Goal: Task Accomplishment & Management: Manage account settings

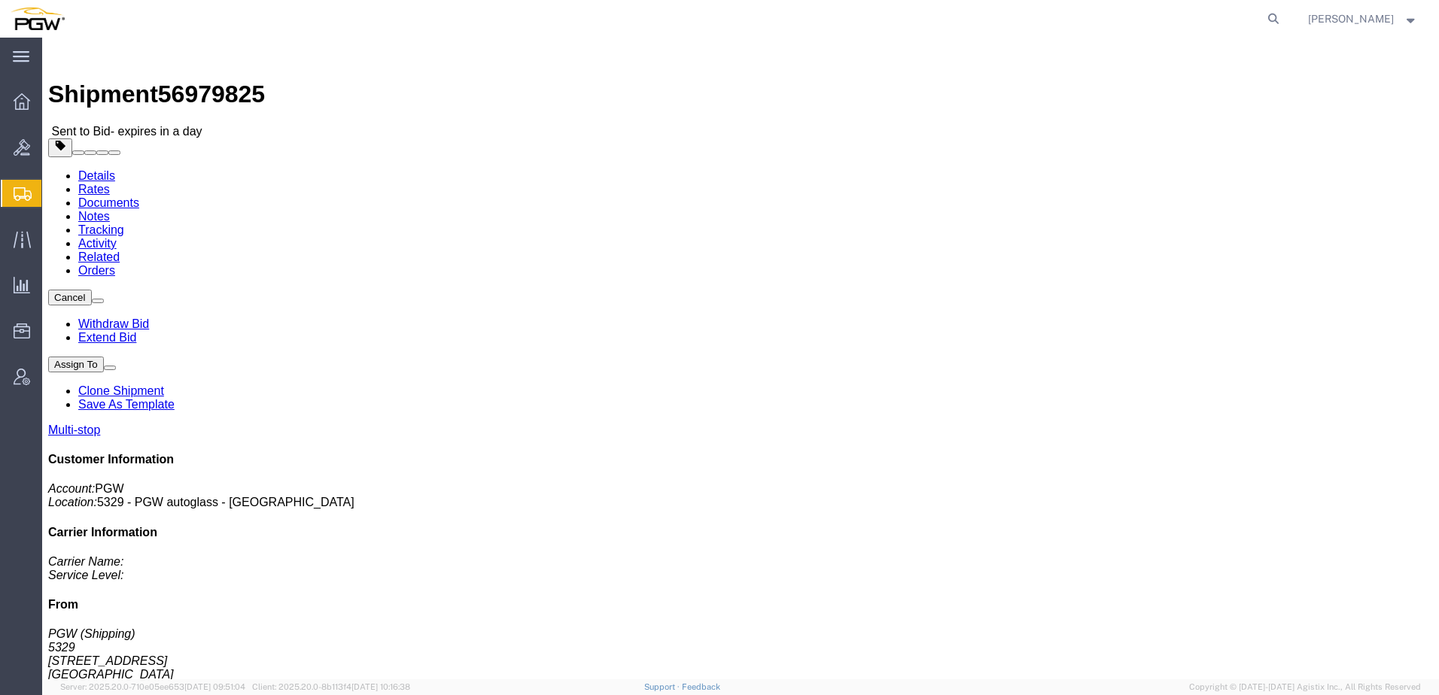
click link "Rates"
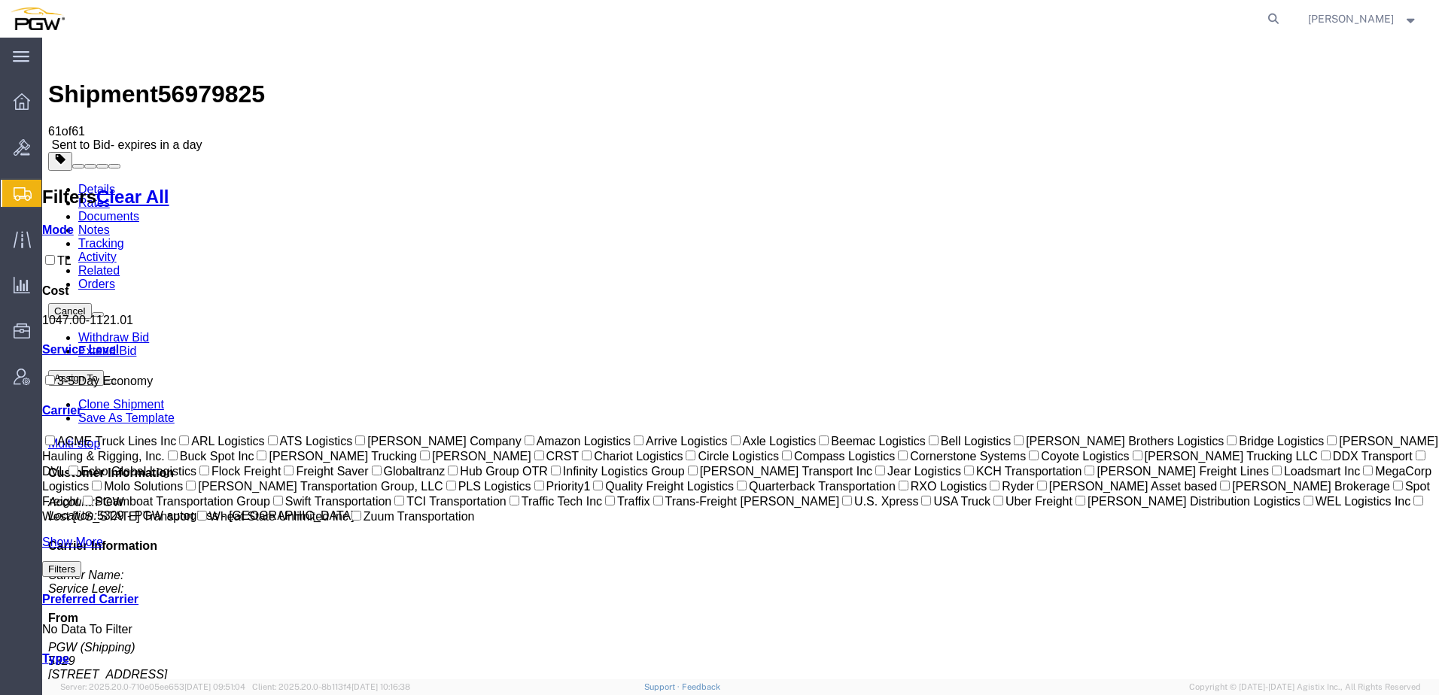
click at [103, 183] on link "Details" at bounding box center [96, 189] width 37 height 13
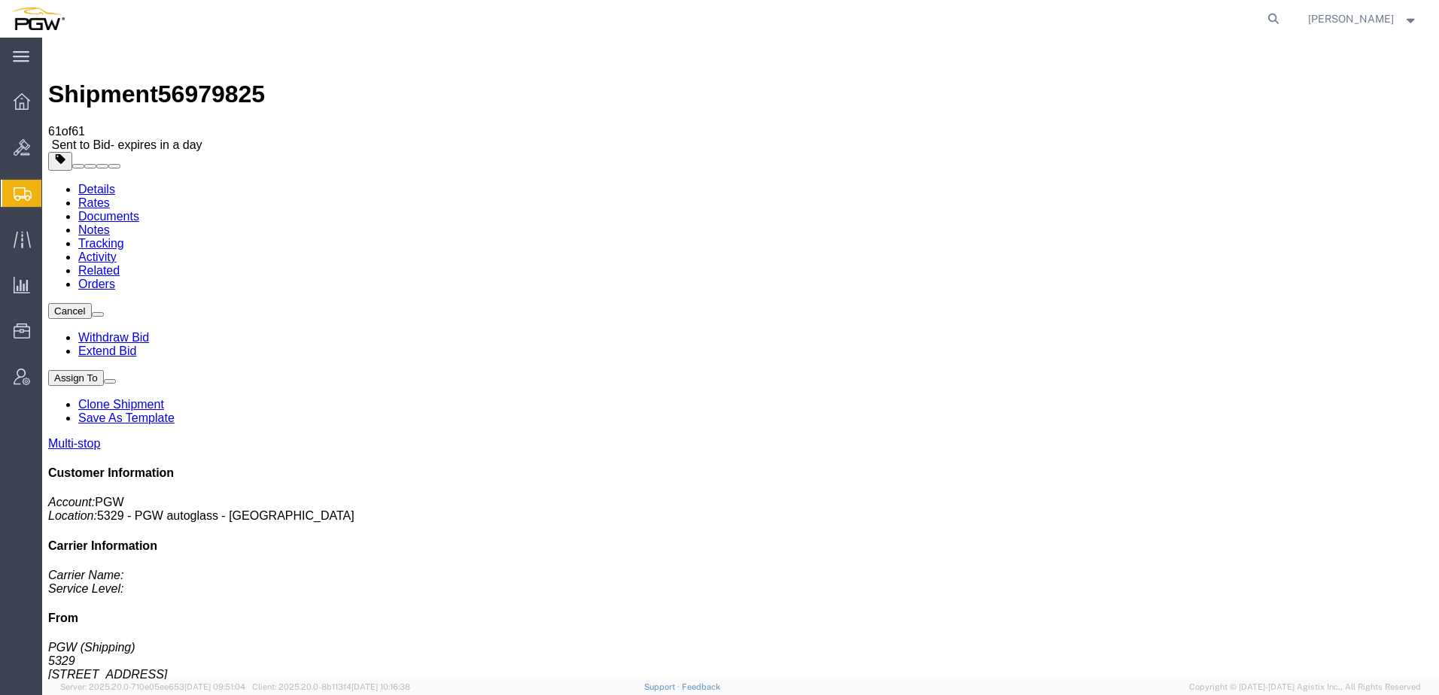
drag, startPoint x: 208, startPoint y: 195, endPoint x: 66, endPoint y: 24, distance: 222.3
click address "PGW (Shipping) [STREET_ADDRESS] [PHONE_NUMBER] [EMAIL_ADDRESS][DOMAIN_NAME]"
click link "Rates"
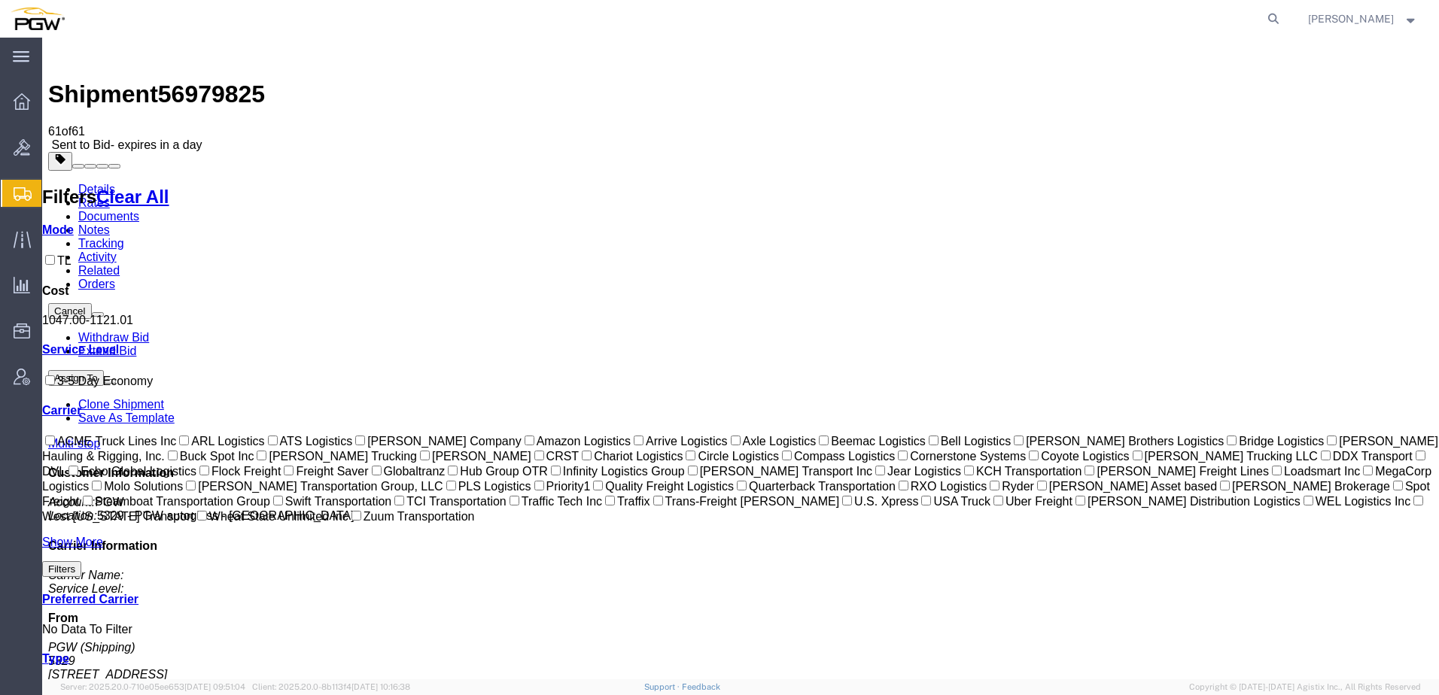
drag, startPoint x: 166, startPoint y: 58, endPoint x: 256, endPoint y: 44, distance: 90.7
click at [256, 44] on div "Shipment 56979825 61 of 61 Sent to Bid - expires in a day Details Rates Documen…" at bounding box center [740, 476] width 1385 height 864
copy span "56979825"
click at [105, 183] on link "Details" at bounding box center [96, 189] width 37 height 13
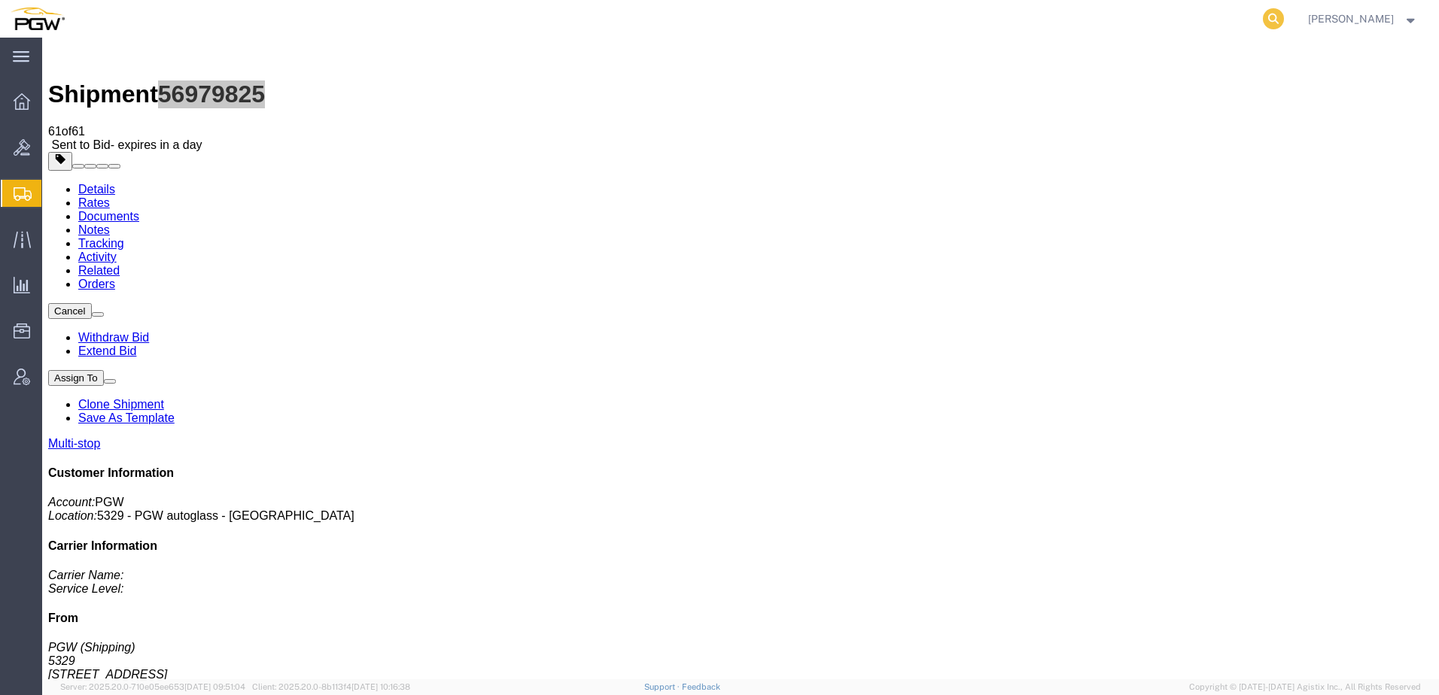
click at [1284, 22] on icon at bounding box center [1273, 18] width 21 height 21
click at [1073, 20] on input "search" at bounding box center [1033, 19] width 457 height 36
paste input "56898875"
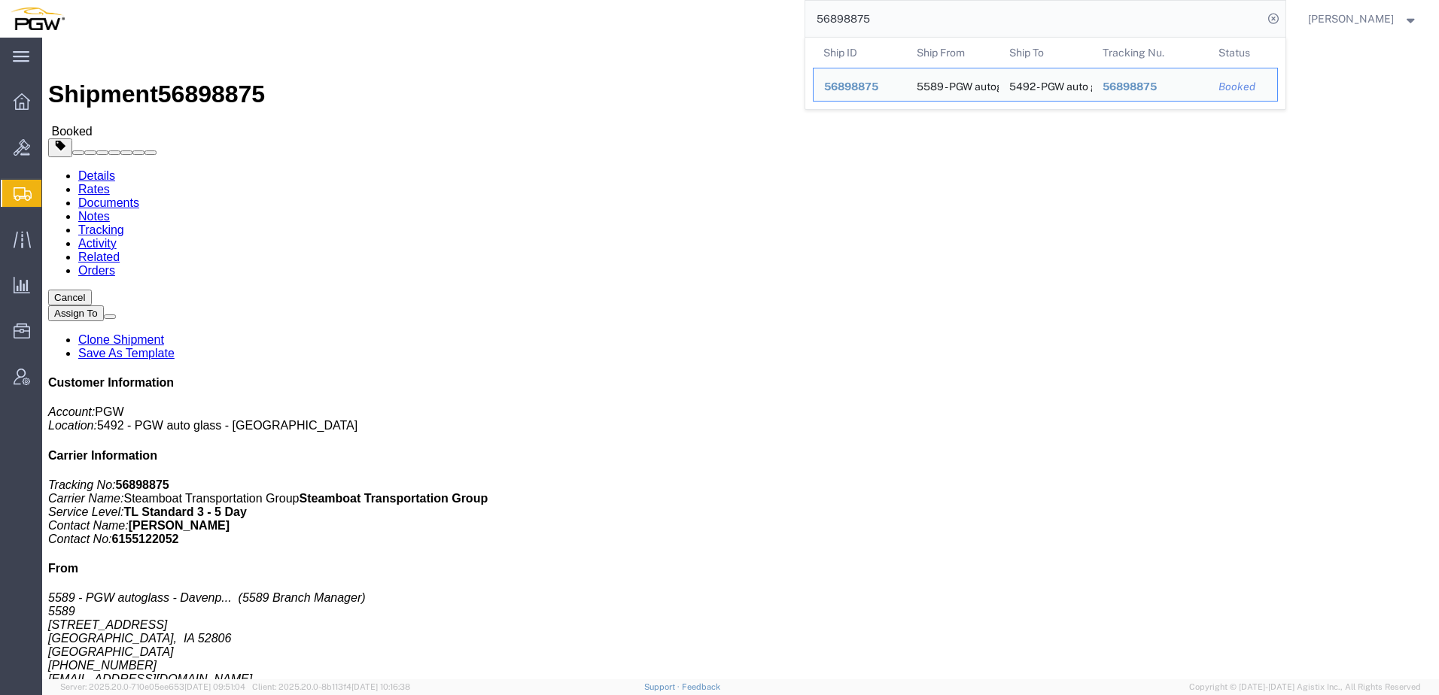
click link "Rates"
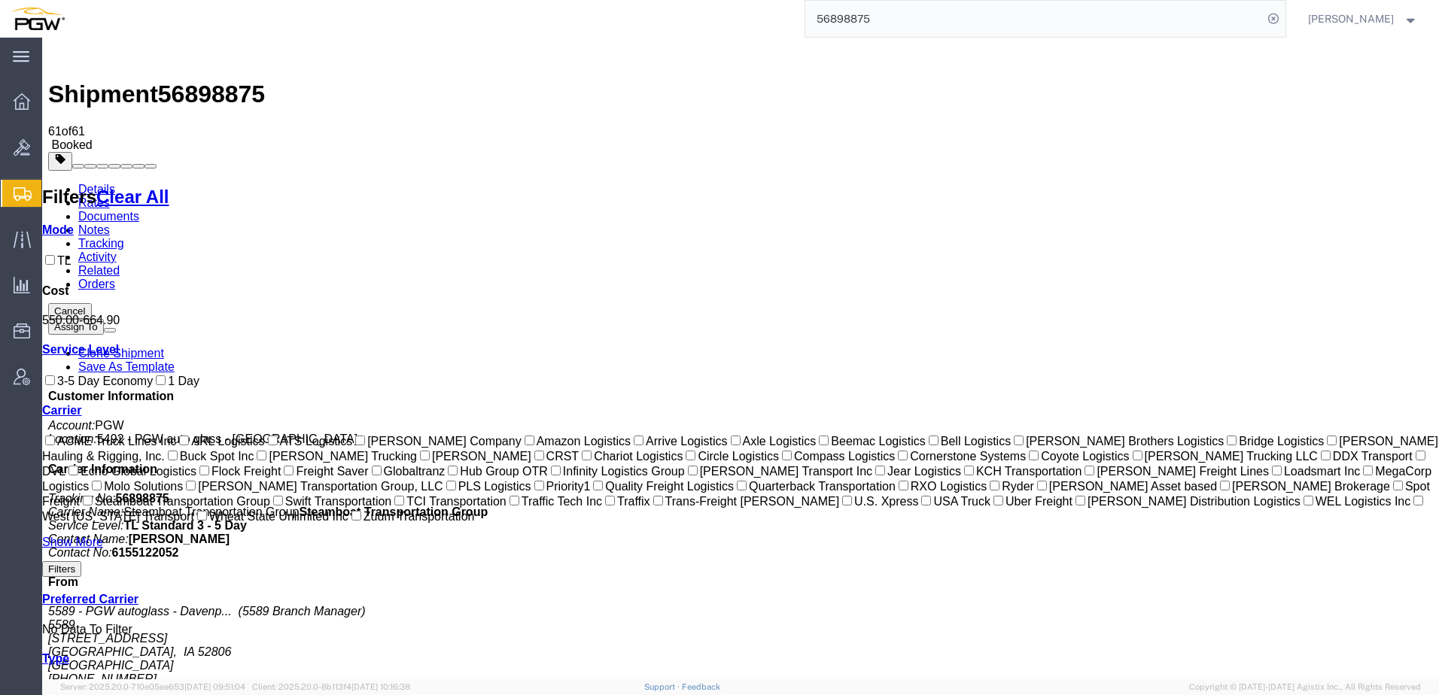
click at [103, 183] on link "Details" at bounding box center [96, 189] width 37 height 13
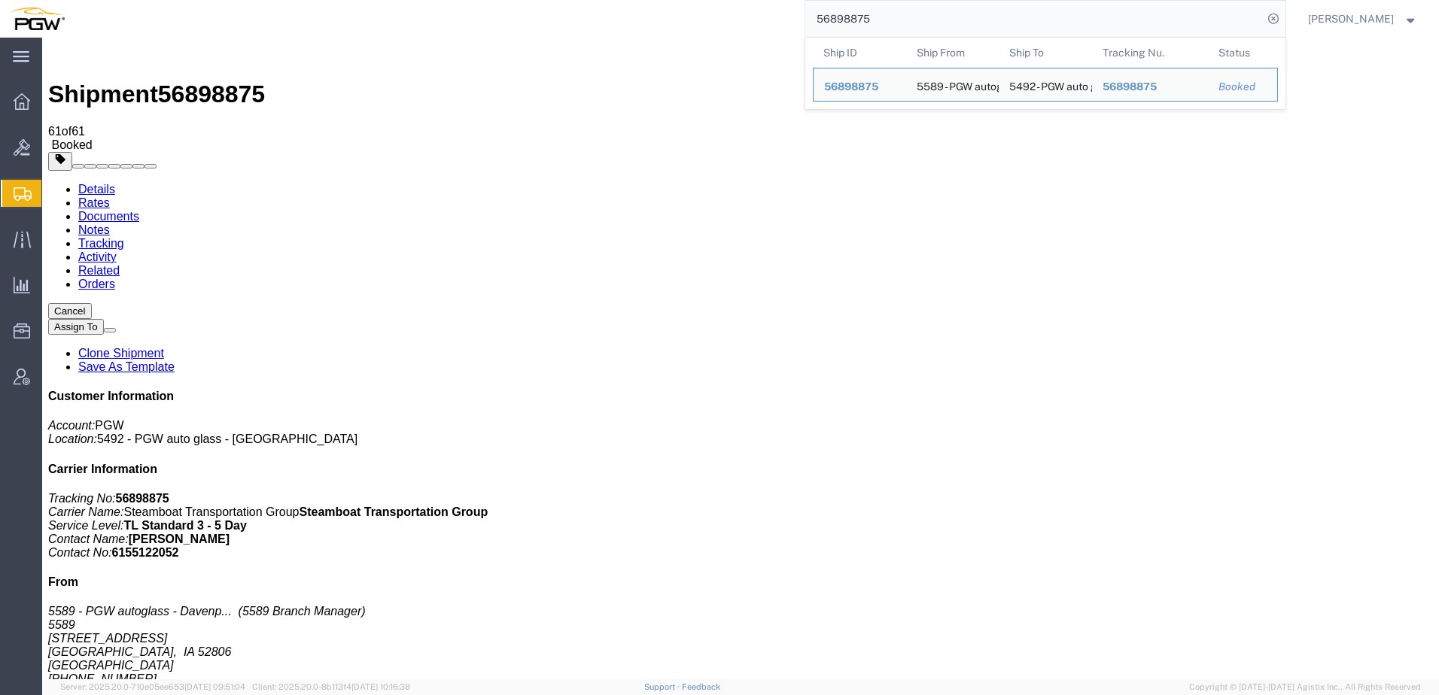
drag, startPoint x: 911, startPoint y: 19, endPoint x: 402, endPoint y: -5, distance: 509.9
click at [402, 0] on html "main_menu Created with Sketch. Collapse Menu Overview Bids Shipments Shipment M…" at bounding box center [719, 347] width 1439 height 695
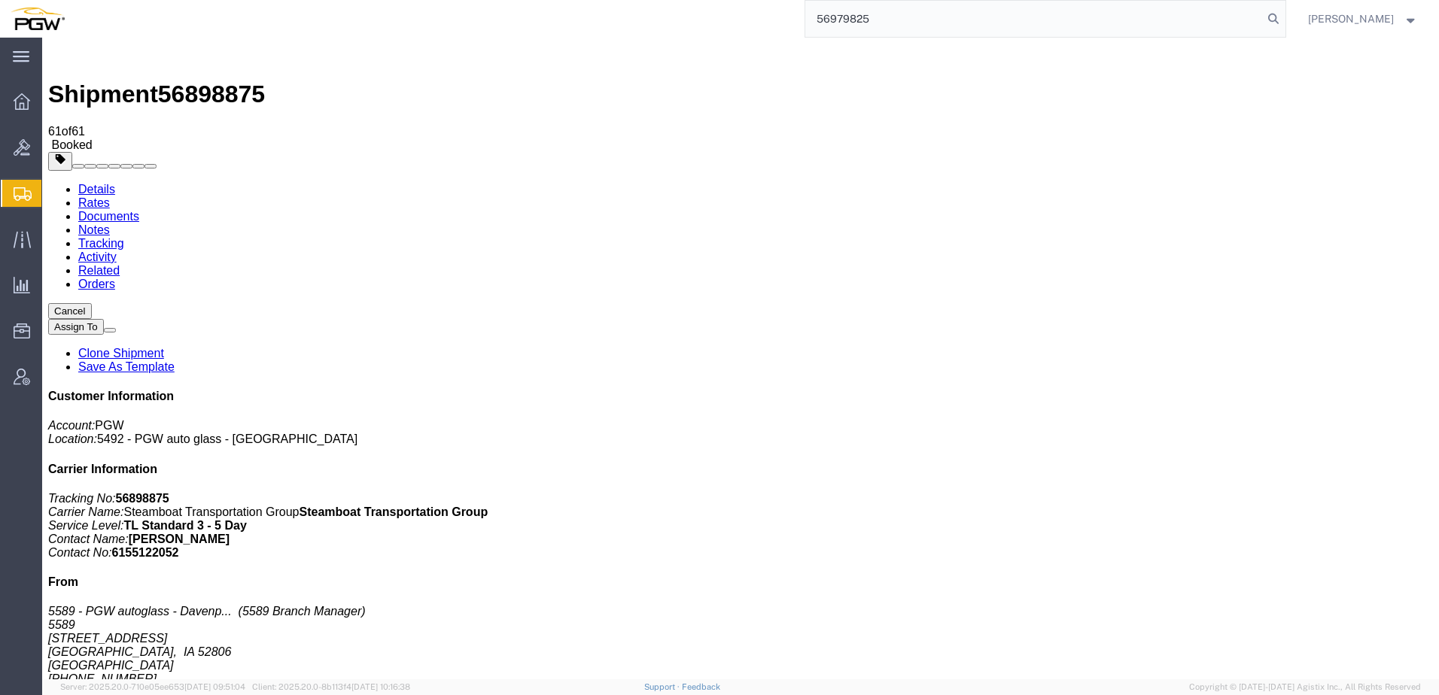
type input "56979825"
click link "Rates"
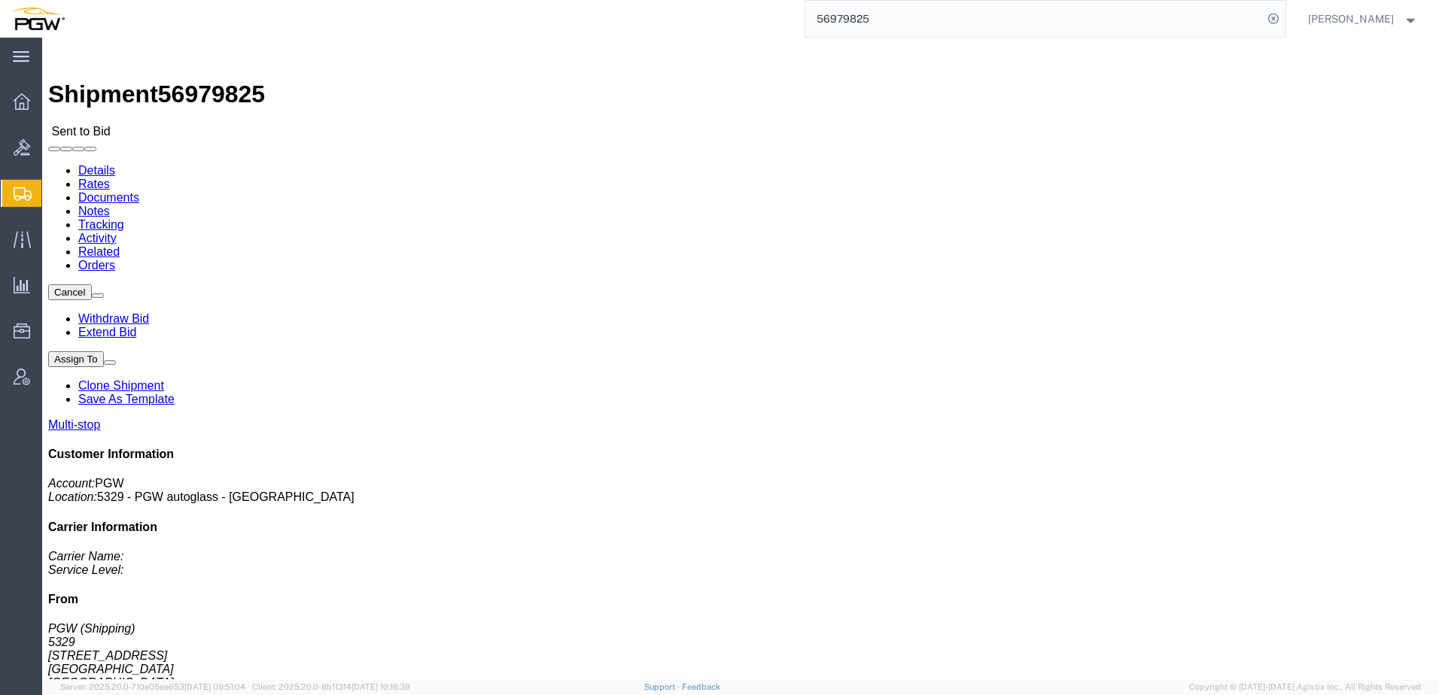
click div "Ship From PGW (Shipping) 5329 [STREET_ADDRESS] [PHONE_NUMBER] [EMAIL_ADDRESS][D…"
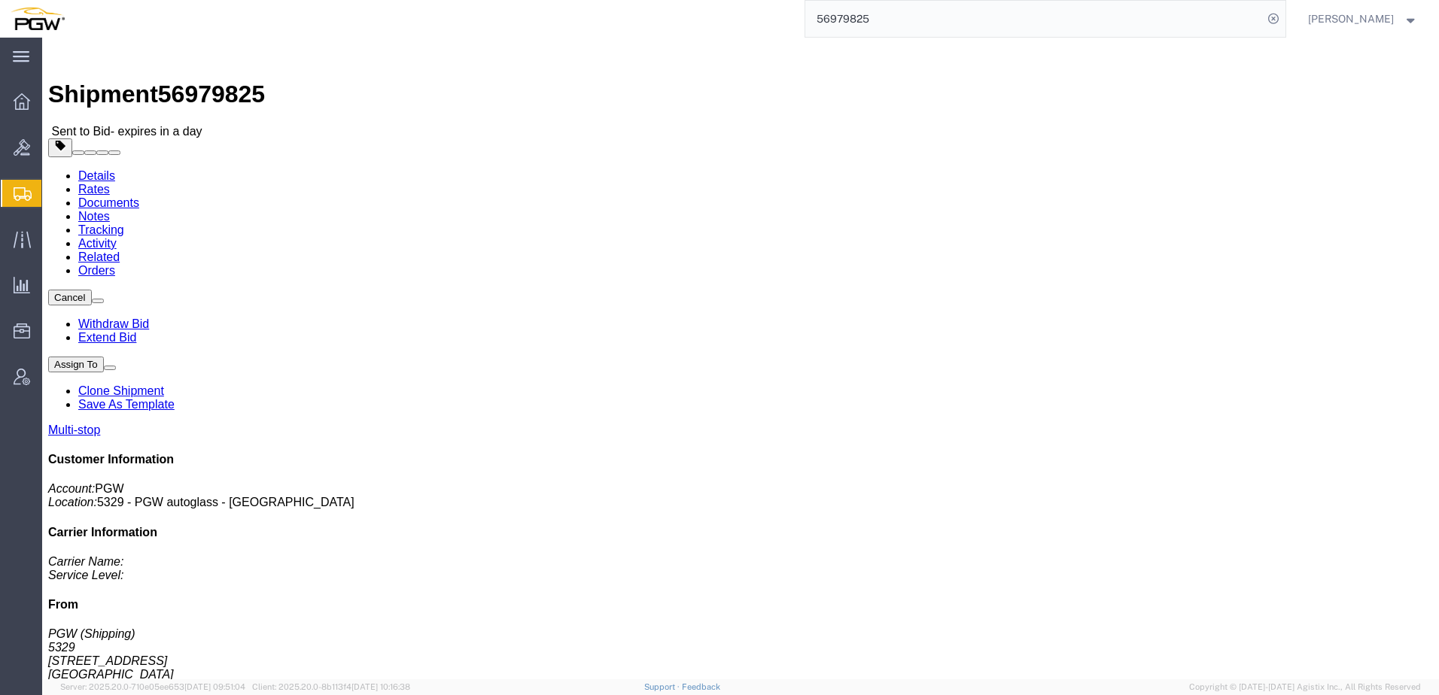
click link "Rates"
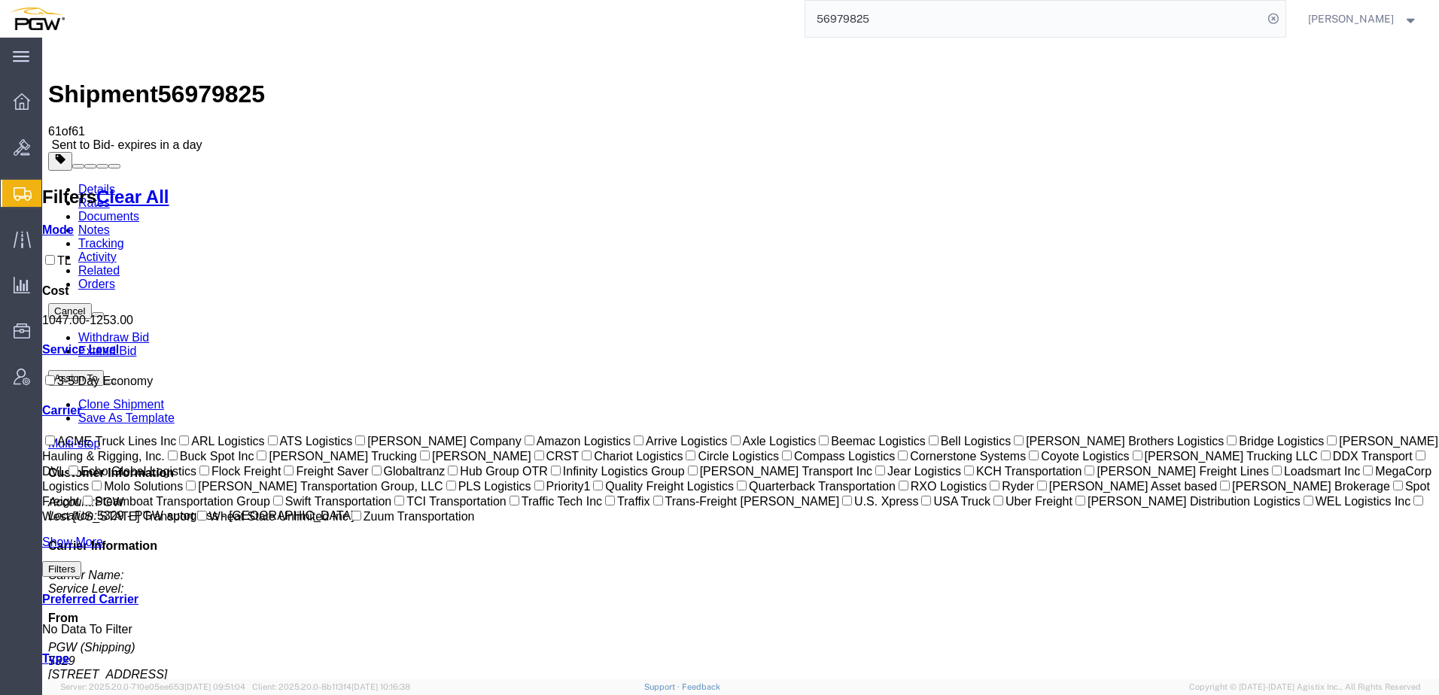
click at [139, 210] on link "Documents" at bounding box center [108, 216] width 61 height 13
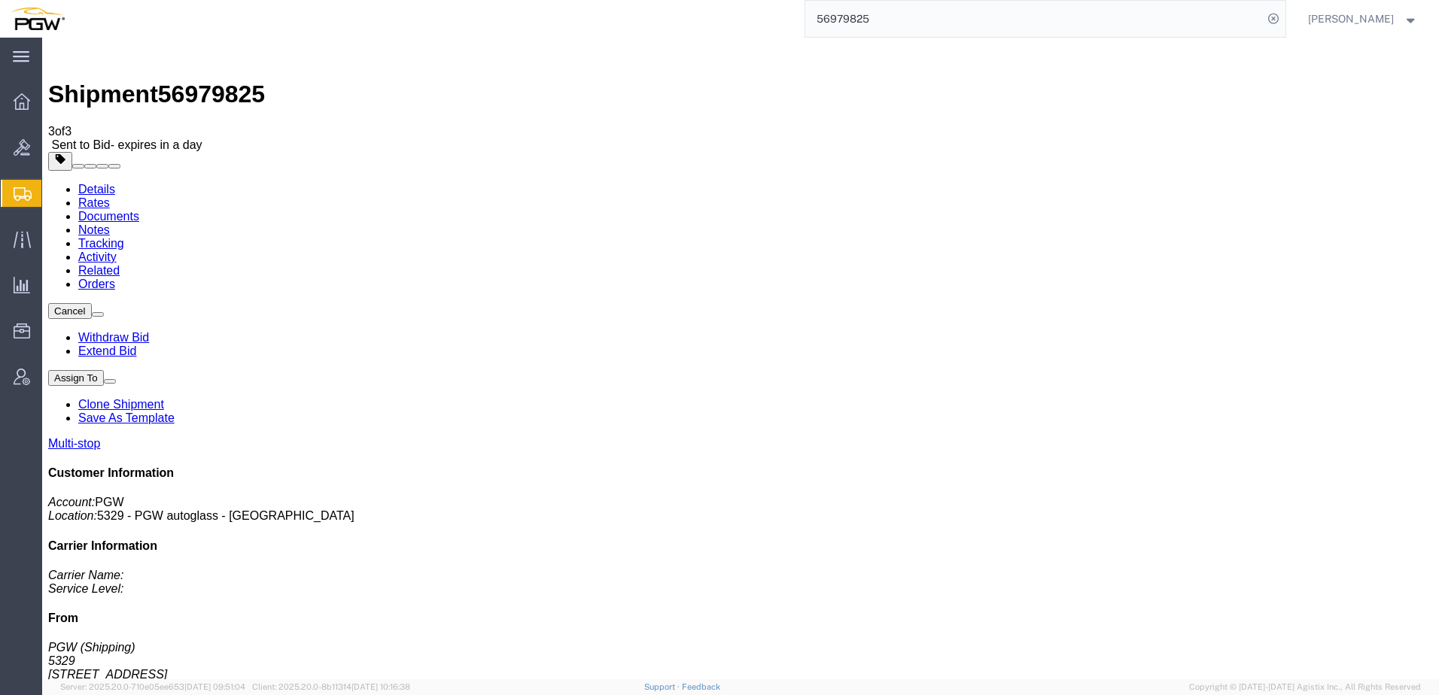
click at [110, 196] on link "Rates" at bounding box center [94, 202] width 32 height 13
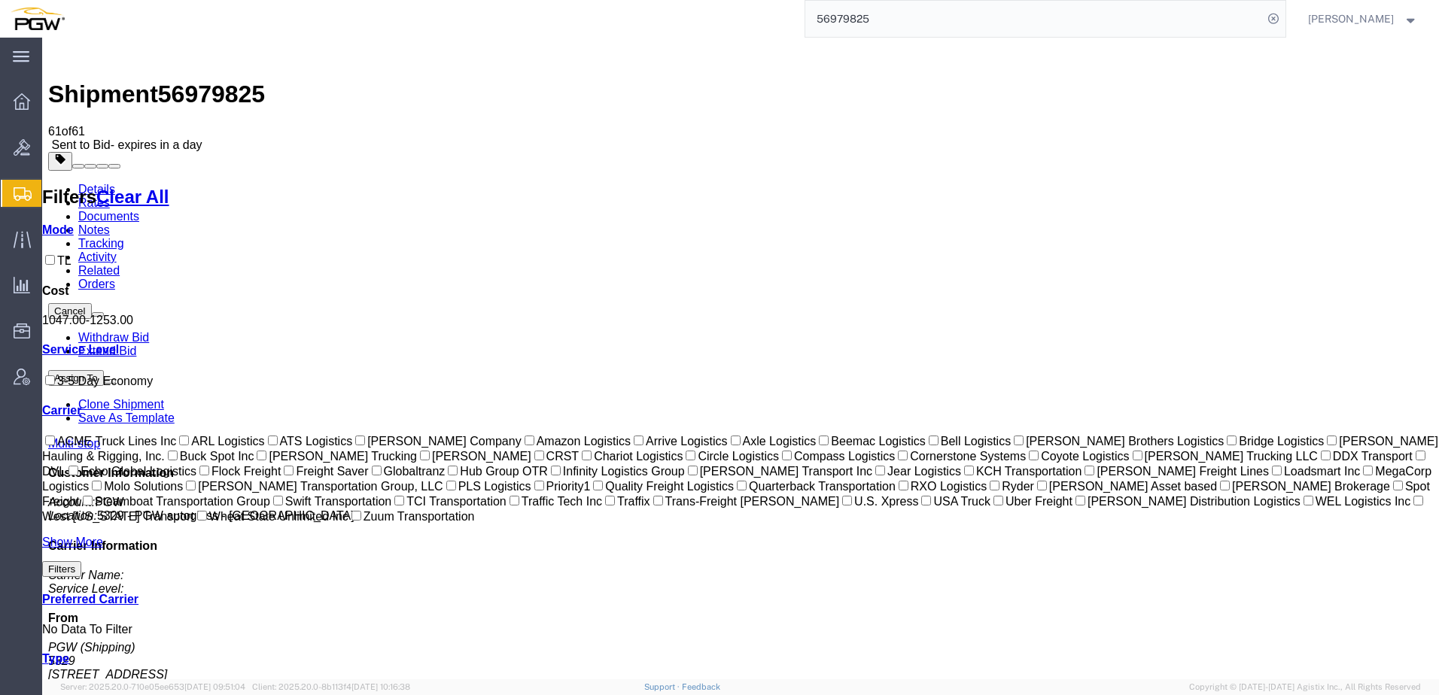
click at [139, 210] on link "Documents" at bounding box center [108, 216] width 61 height 13
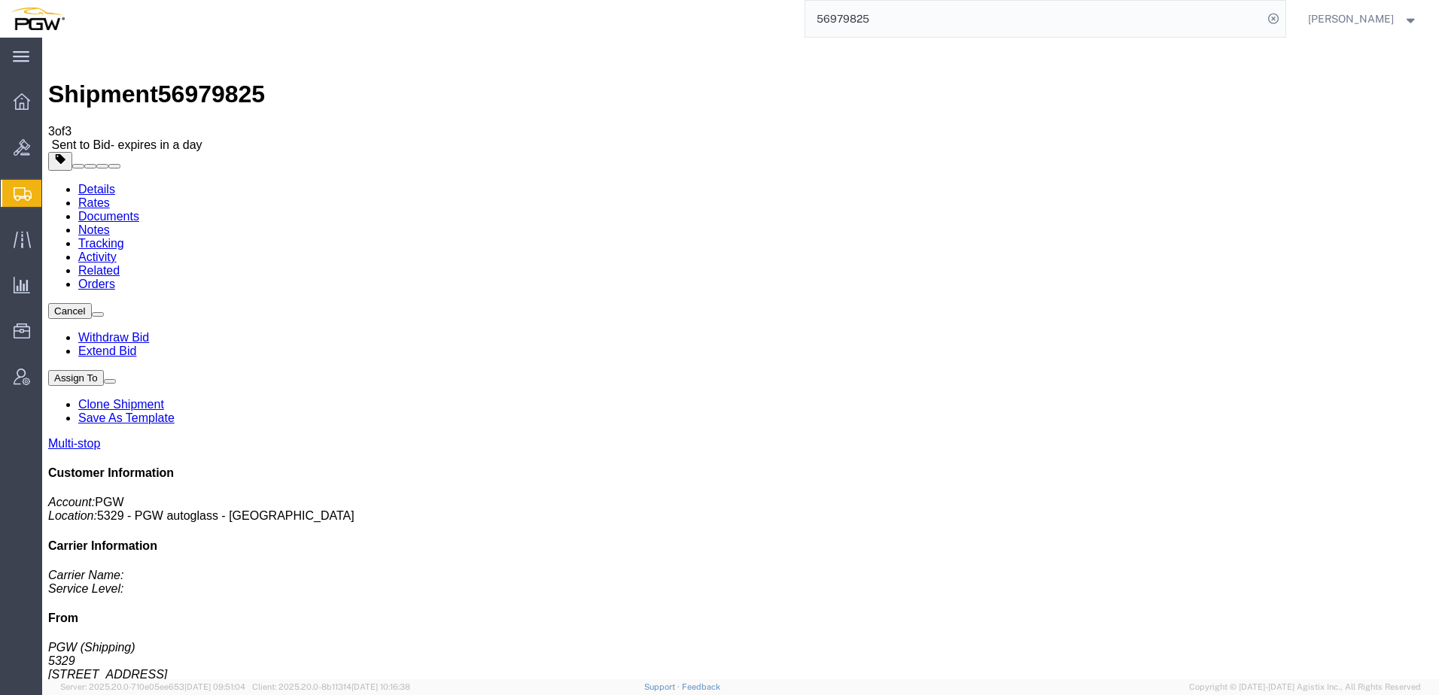
click at [110, 196] on link "Rates" at bounding box center [94, 202] width 32 height 13
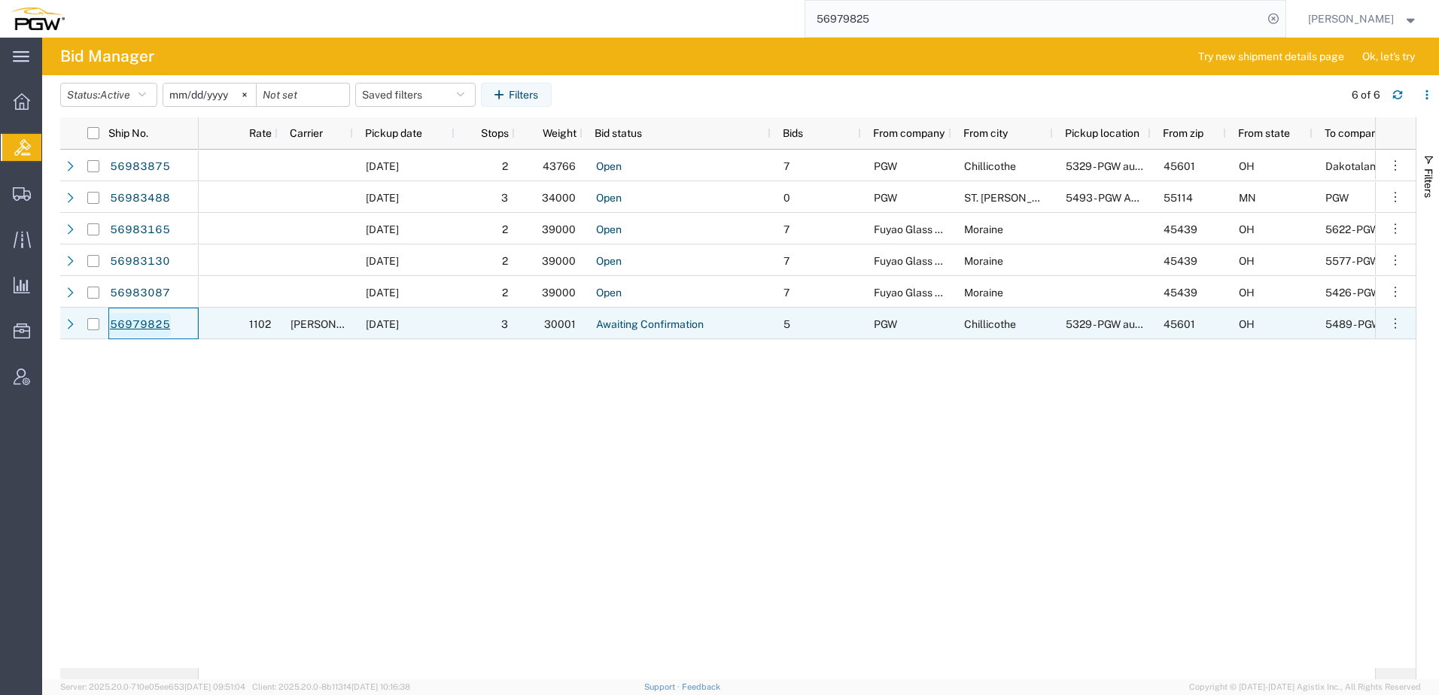
click at [138, 326] on link "56979825" at bounding box center [140, 325] width 62 height 24
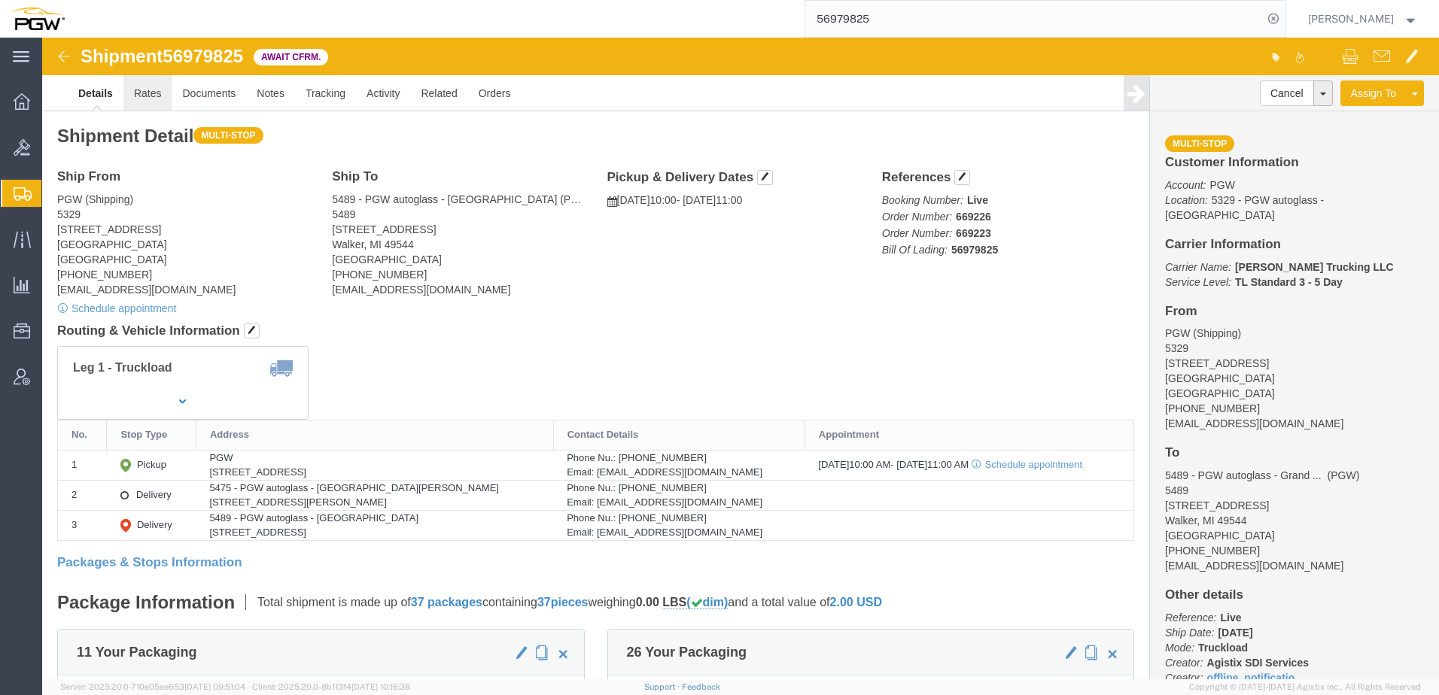
click link "Rates"
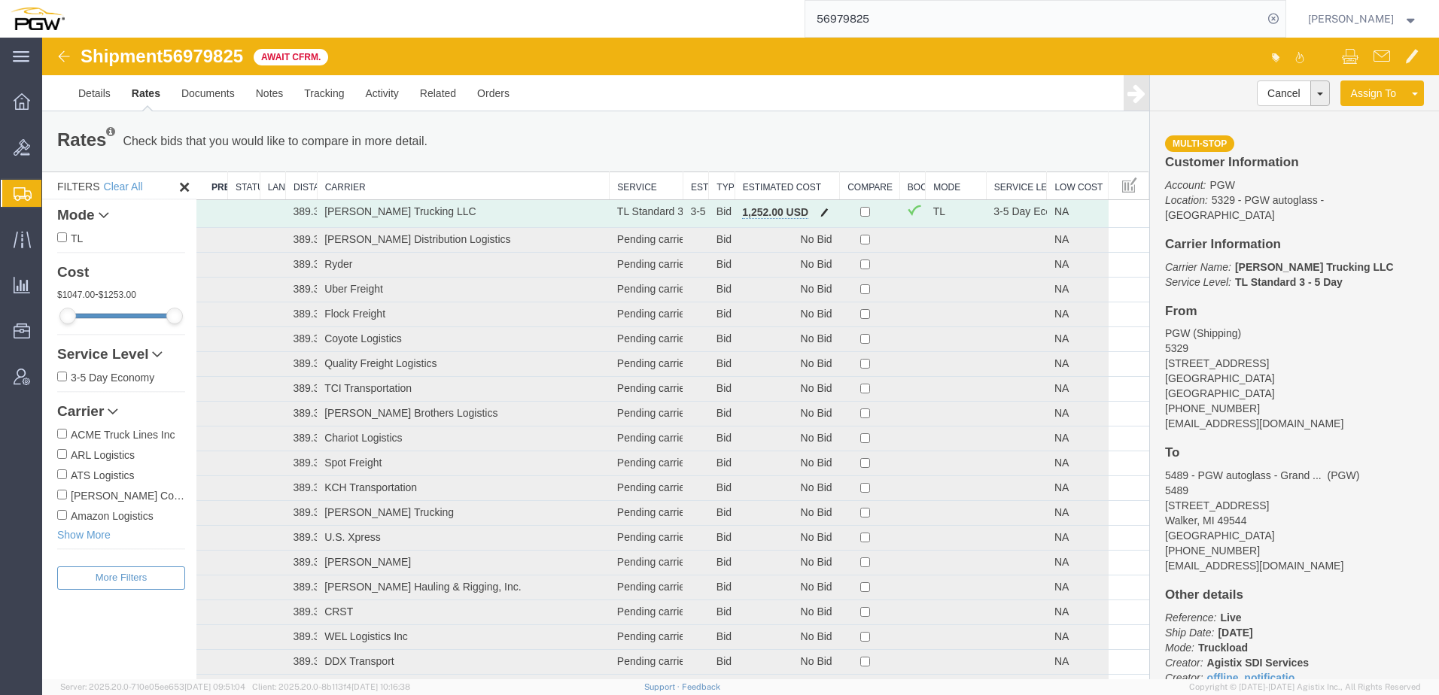
click at [820, 213] on span "button" at bounding box center [824, 212] width 8 height 11
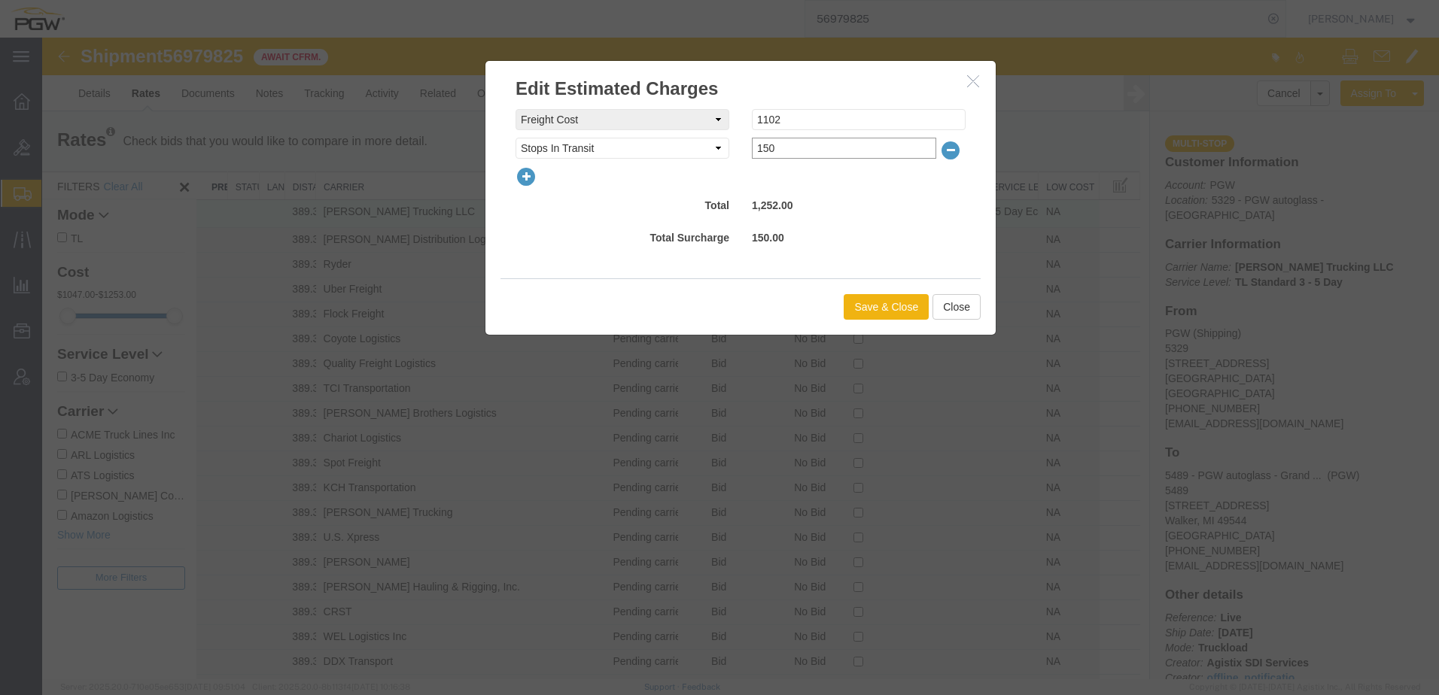
drag, startPoint x: 762, startPoint y: 149, endPoint x: 772, endPoint y: 146, distance: 10.2
click at [762, 149] on input "150" at bounding box center [844, 148] width 184 height 21
type input "100"
click at [897, 309] on button "Save & Close" at bounding box center [886, 307] width 85 height 26
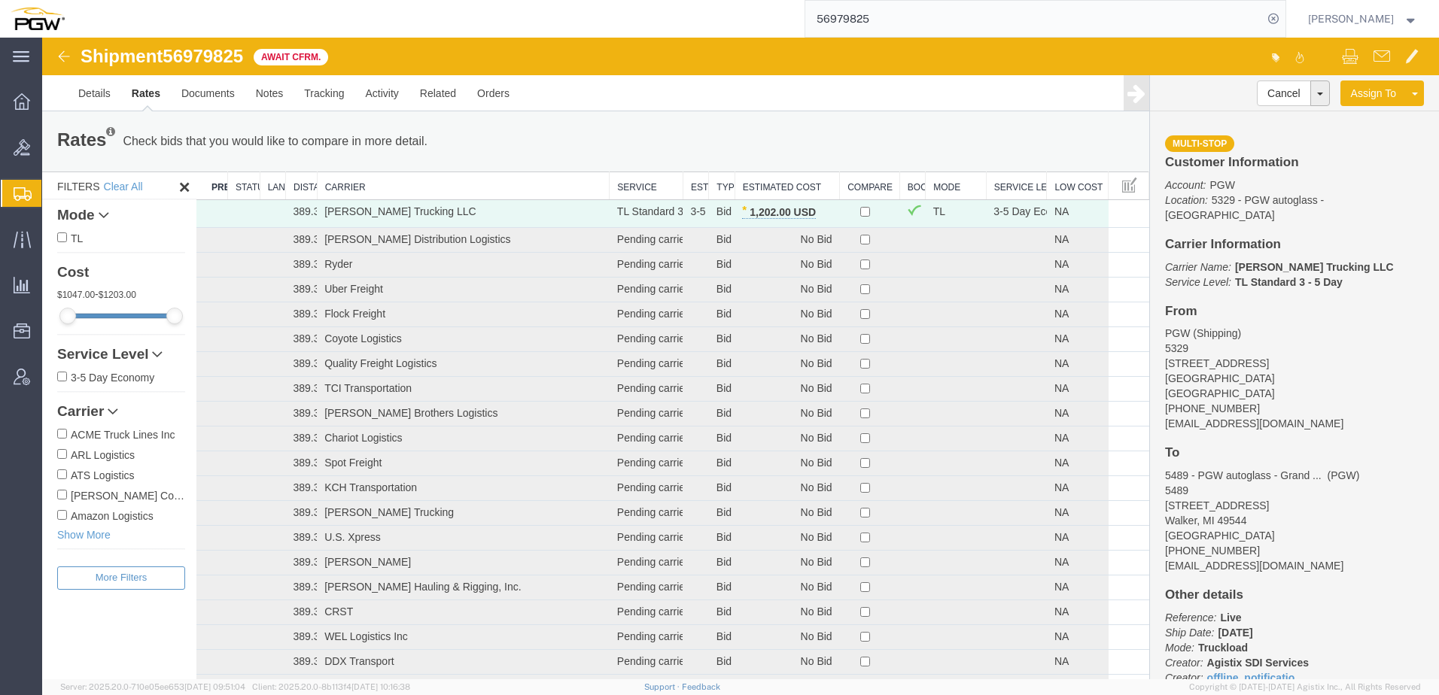
click at [764, 193] on th "Estimated Cost" at bounding box center [786, 186] width 105 height 28
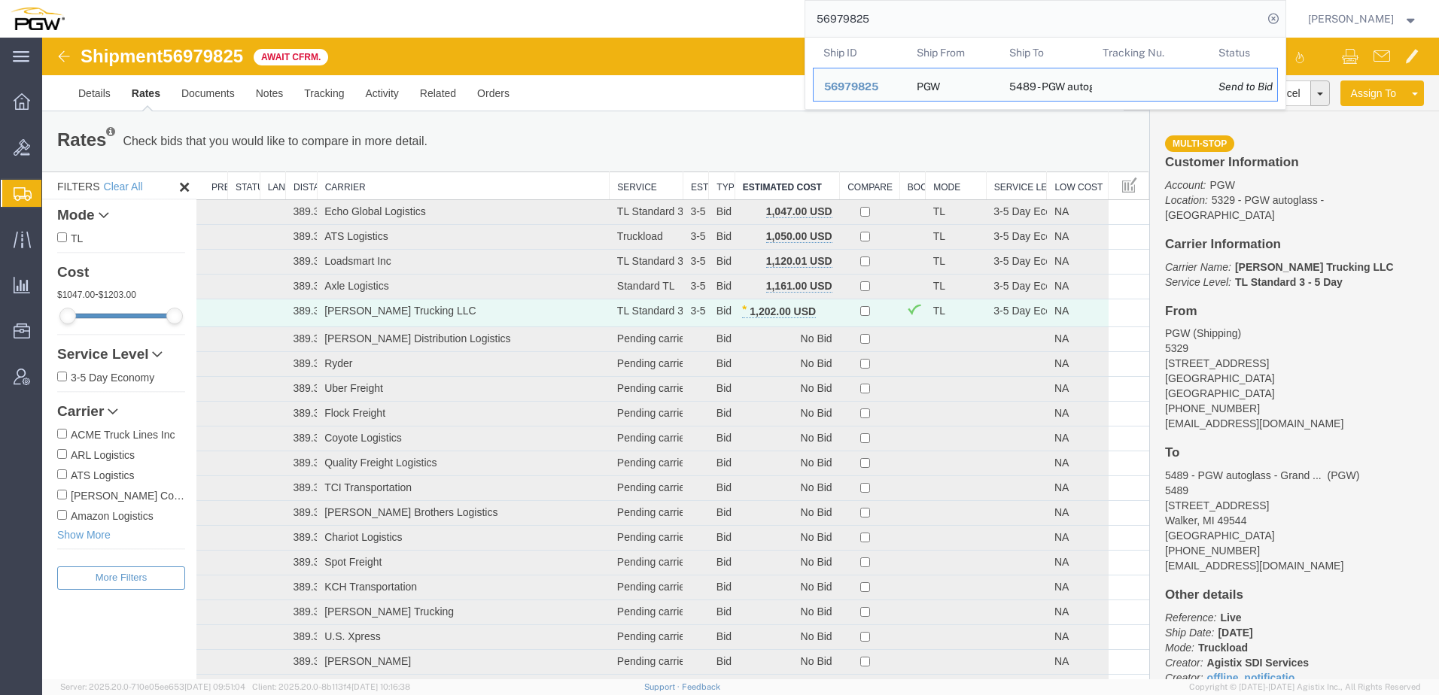
drag, startPoint x: 904, startPoint y: 24, endPoint x: 365, endPoint y: -14, distance: 540.1
click at [365, 0] on html "main_menu Created with Sketch. Collapse Menu Overview Bids Shipments Shipment M…" at bounding box center [719, 347] width 1439 height 695
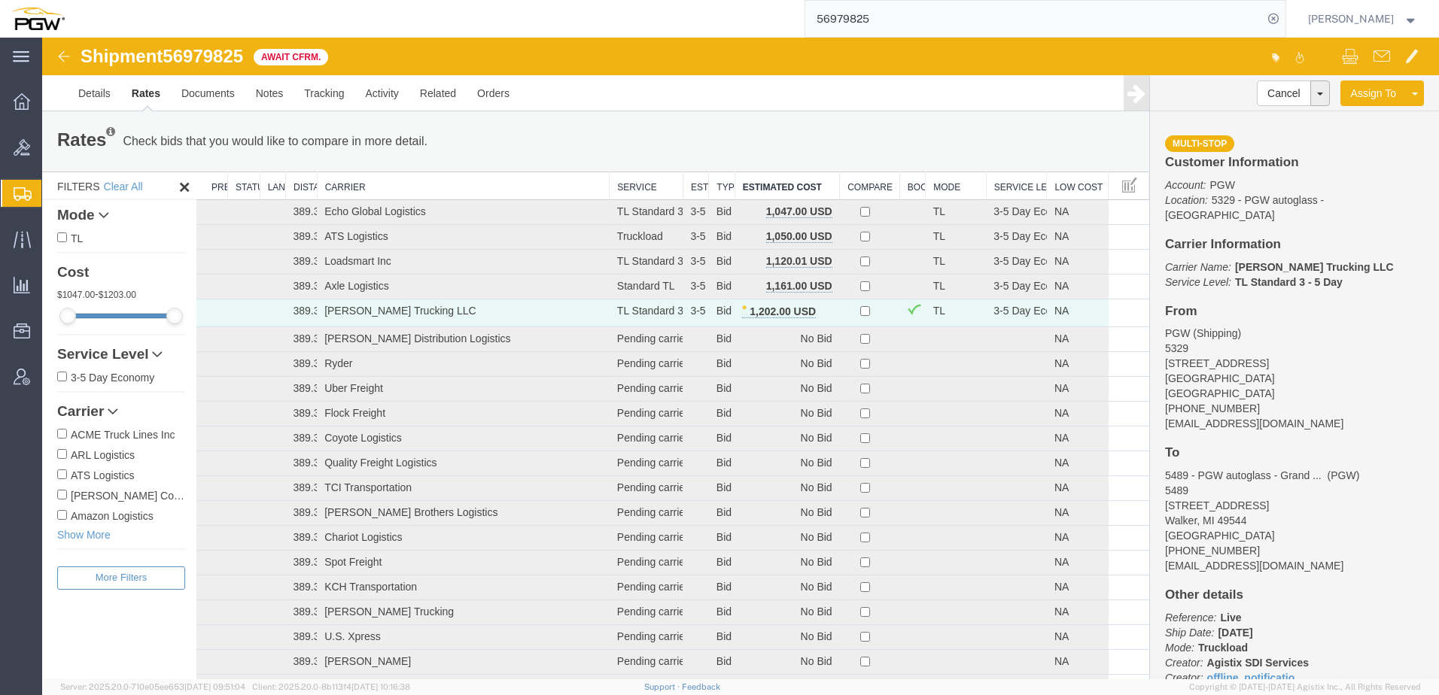
paste input "36153"
type input "56936153"
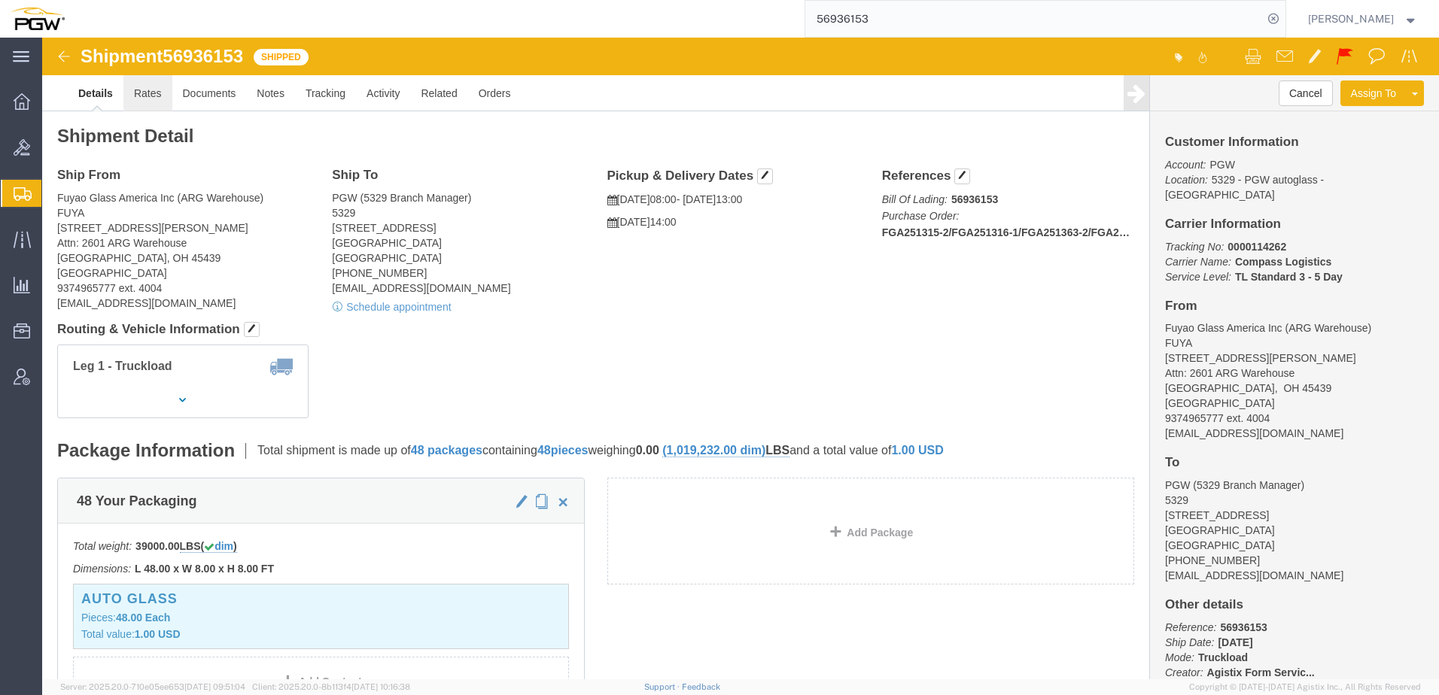
click link "Rates"
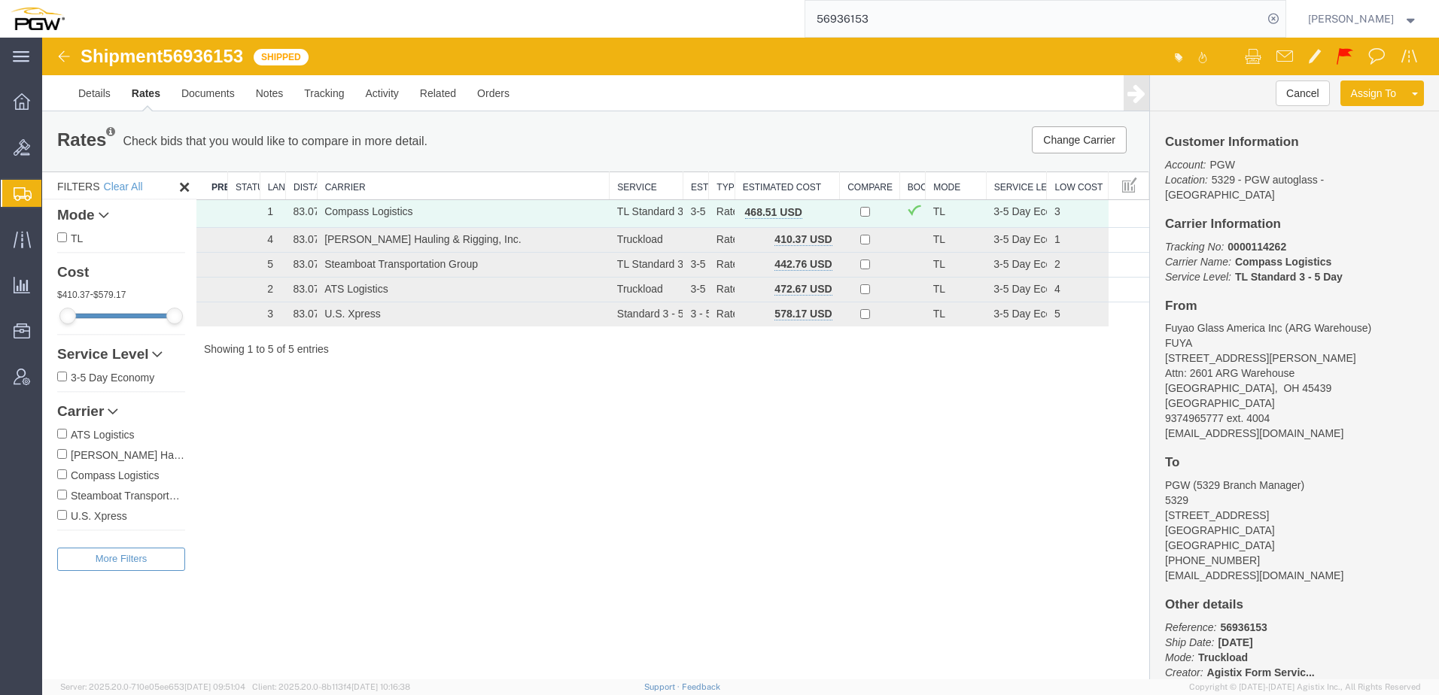
click at [625, 433] on div "Shipment 56936153 5 of 5 Shipped Details Rates Documents Notes Tracking Activit…" at bounding box center [740, 359] width 1397 height 642
